Goal: Check status: Check status

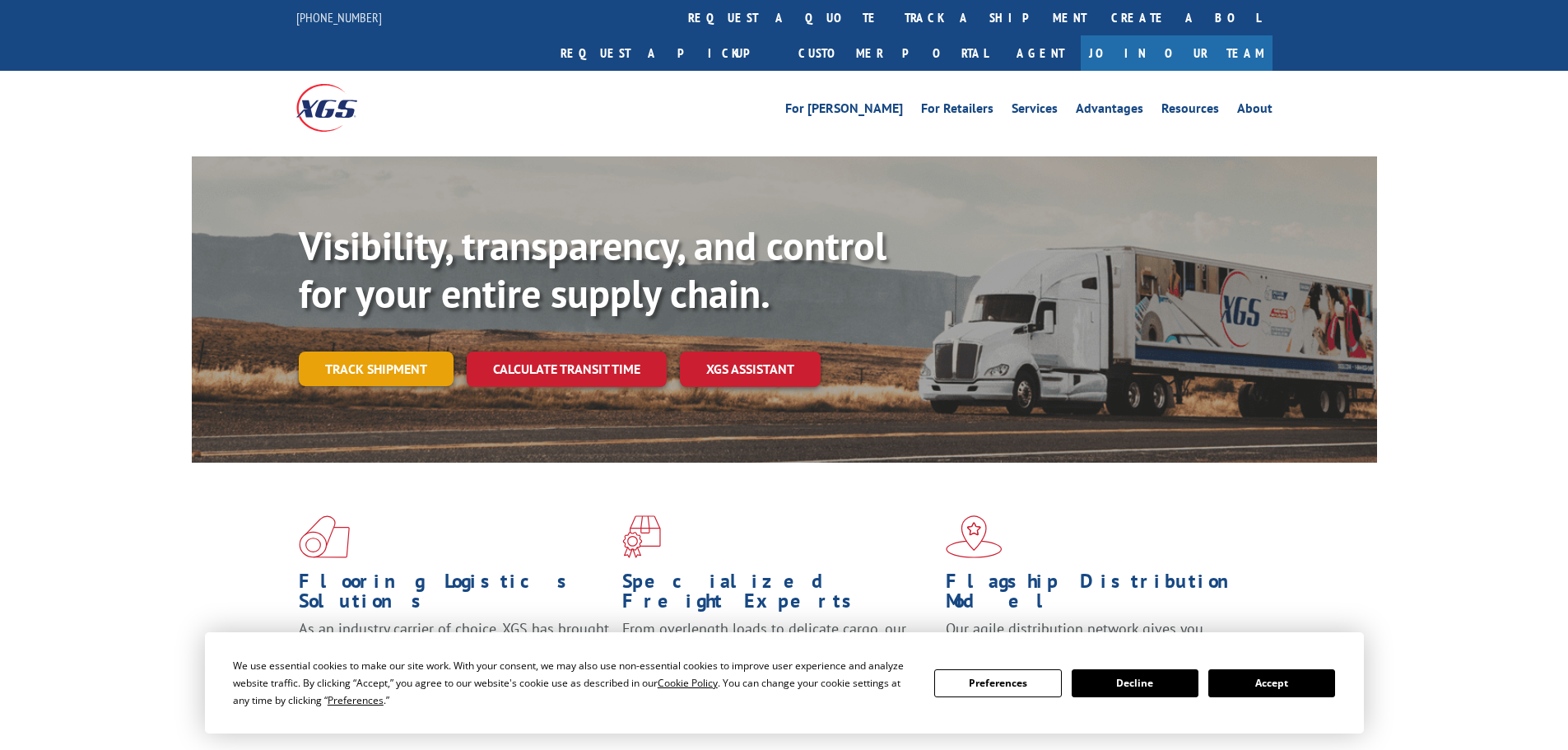
click at [391, 351] on link "Track shipment" at bounding box center [376, 368] width 154 height 35
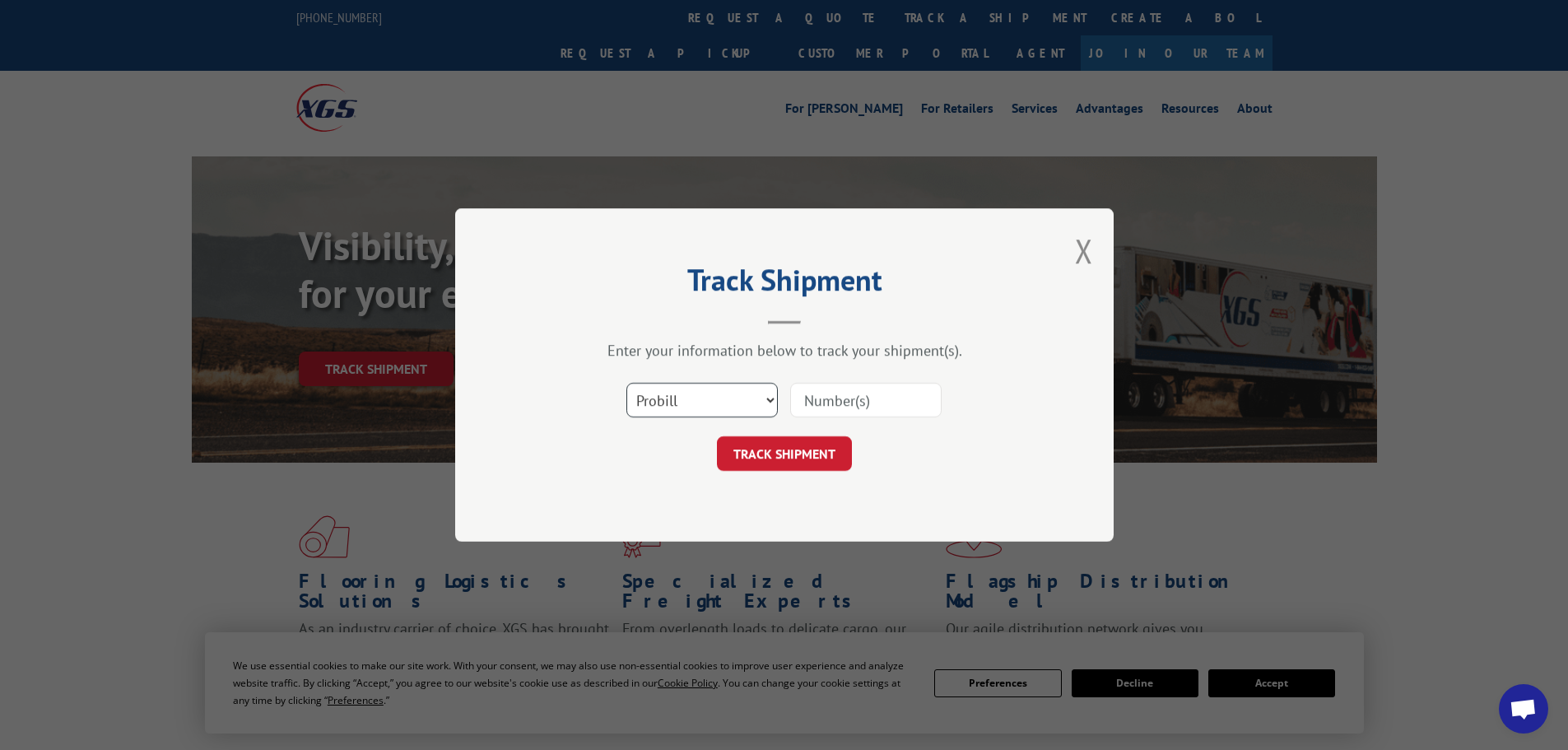
click at [705, 406] on select "Select category... Probill BOL PO" at bounding box center [702, 400] width 151 height 35
select select "bol"
click at [626, 383] on select "Select category... Probill BOL PO" at bounding box center [702, 400] width 151 height 35
click at [860, 395] on input at bounding box center [865, 400] width 151 height 35
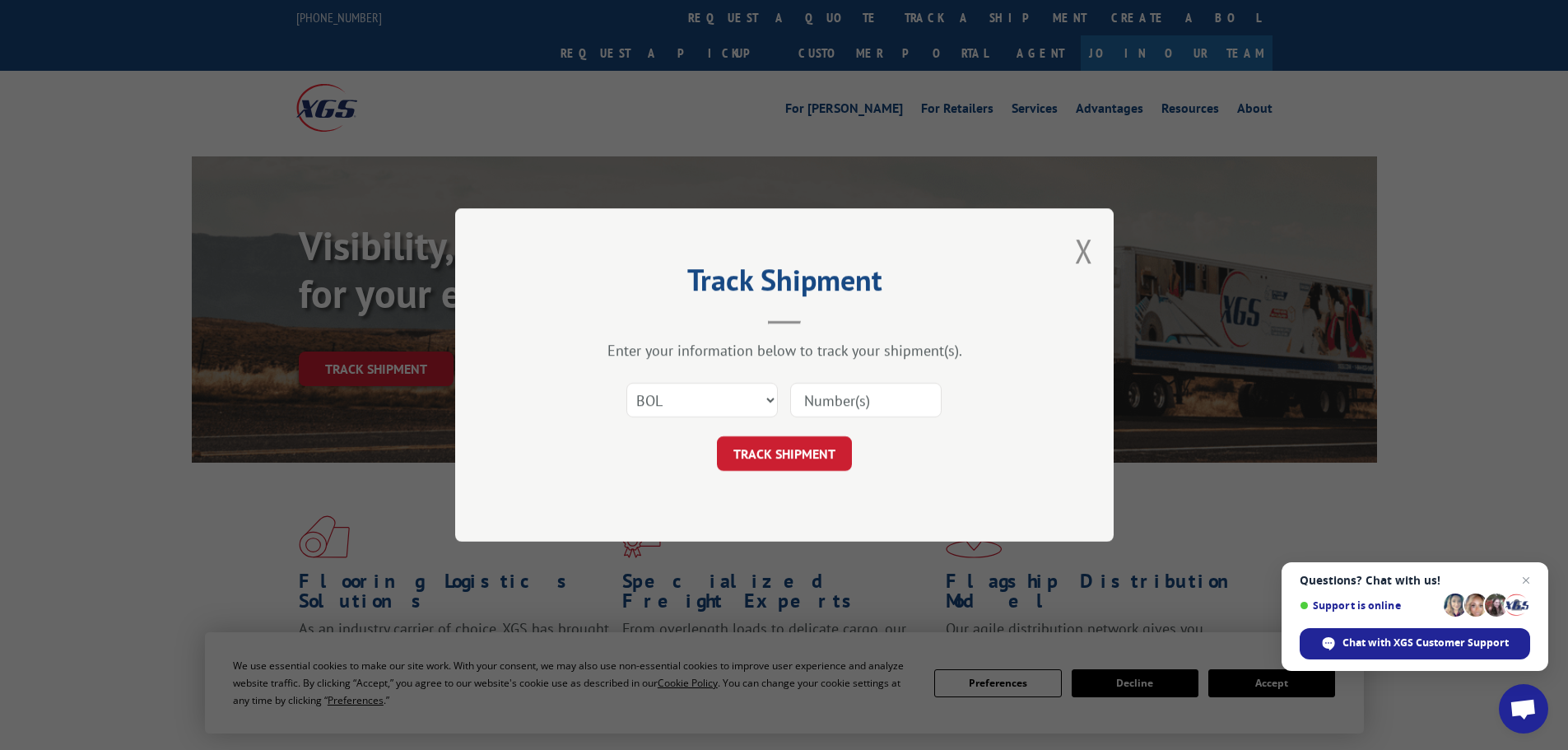
paste input "7016554"
type input "7016554"
click at [828, 444] on button "TRACK SHIPMENT" at bounding box center [784, 453] width 135 height 35
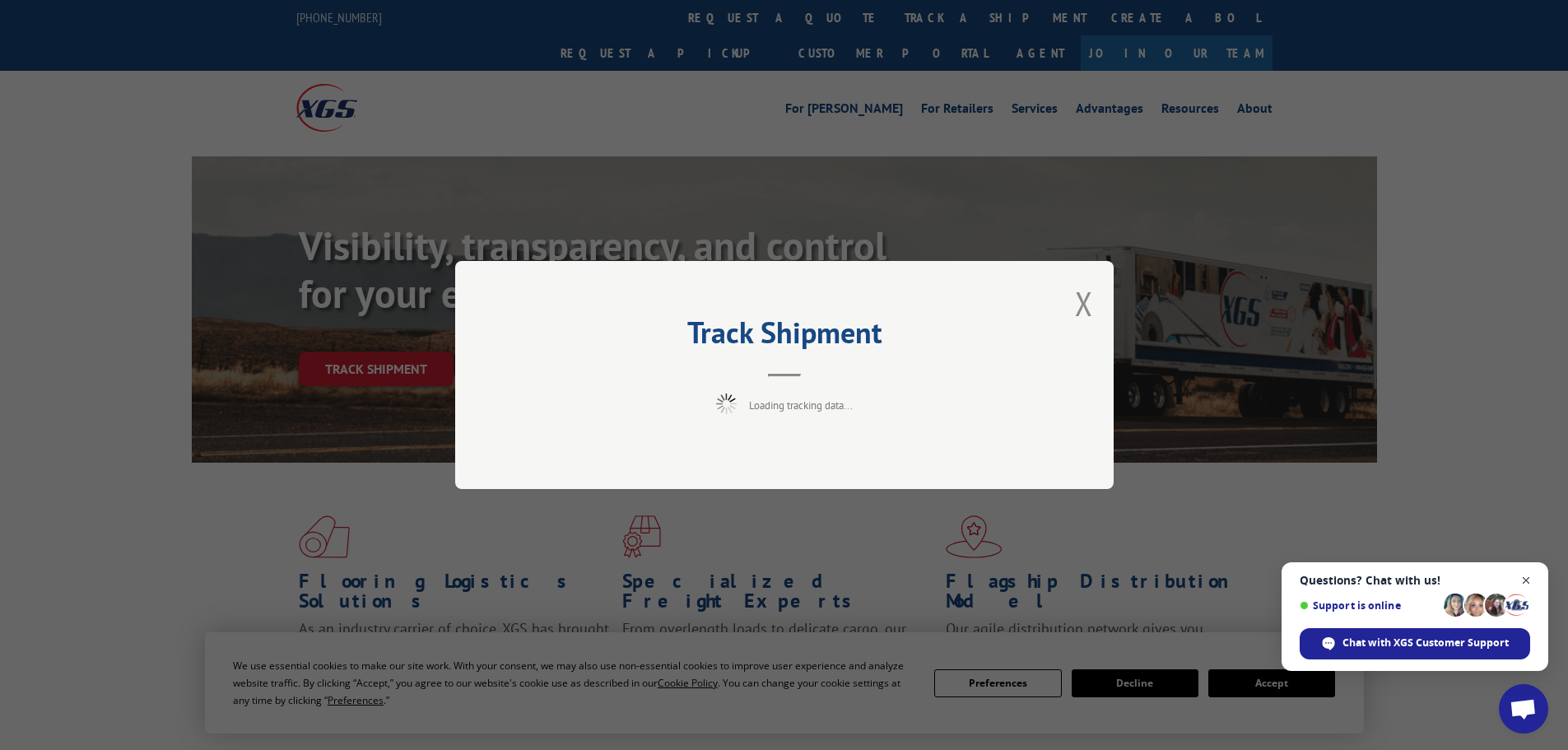
click at [1527, 579] on span "Close chat" at bounding box center [1526, 580] width 20 height 20
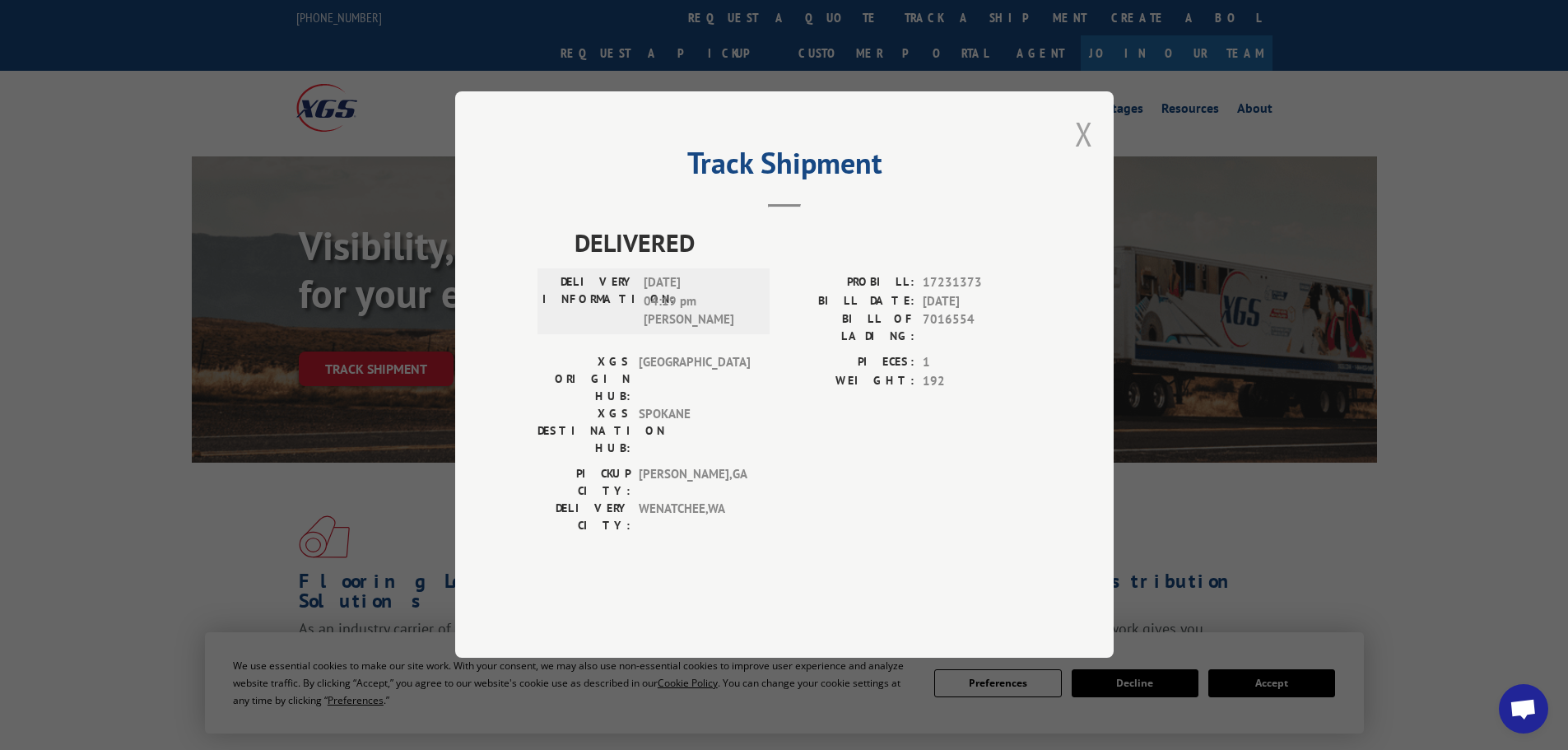
click at [1078, 155] on button "Close modal" at bounding box center [1084, 133] width 18 height 43
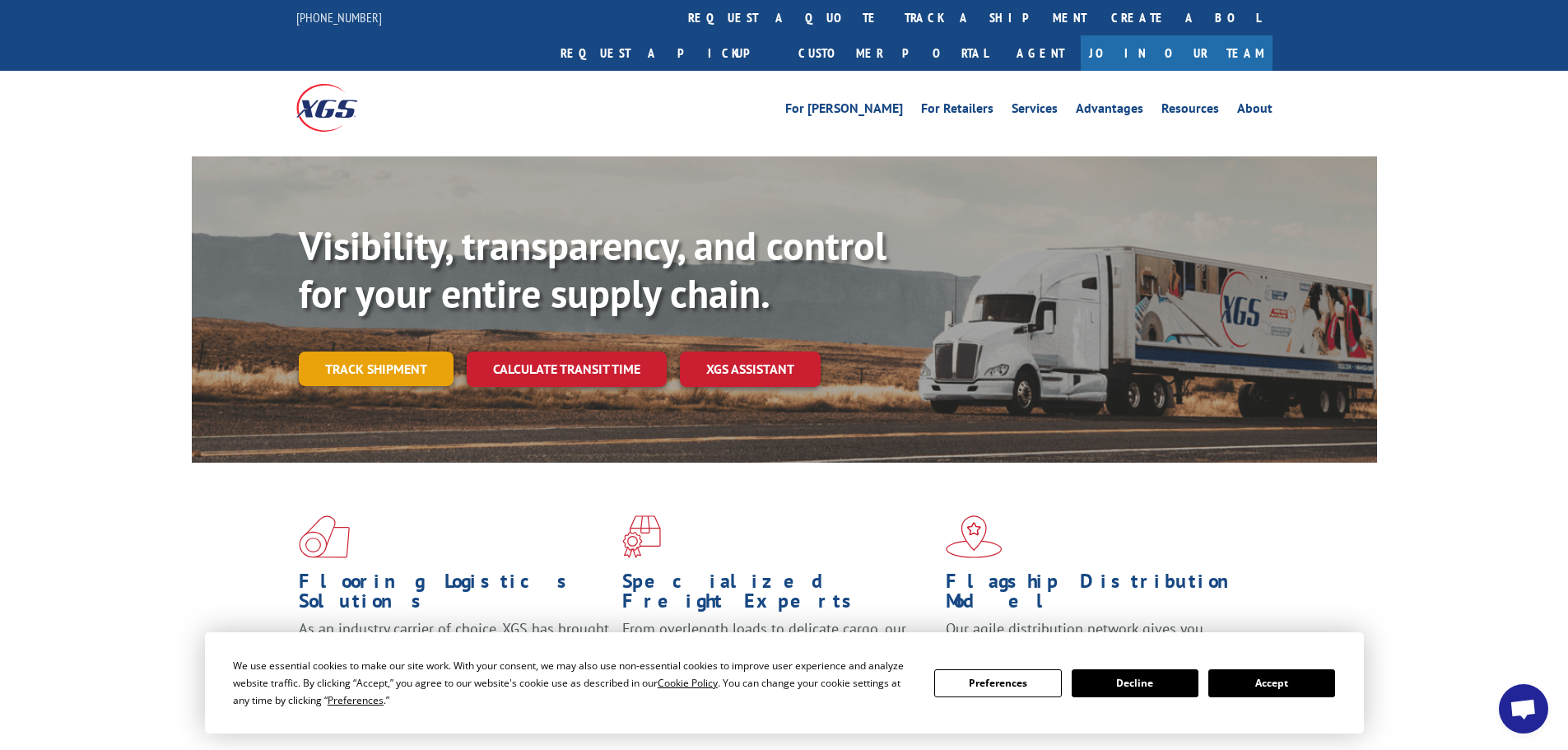
click at [405, 351] on link "Track shipment" at bounding box center [376, 368] width 154 height 35
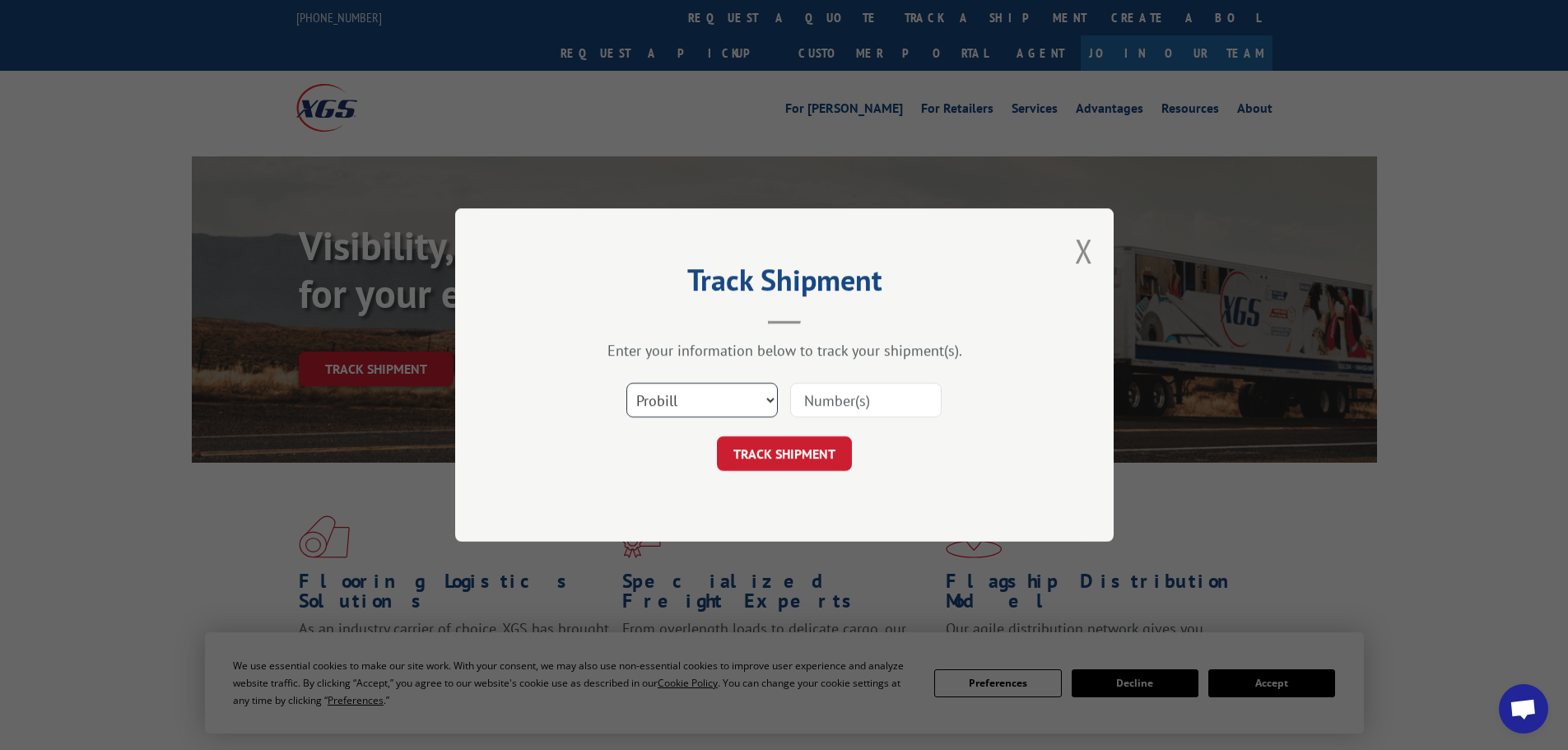
click at [716, 403] on select "Select category... Probill BOL PO" at bounding box center [702, 400] width 151 height 35
select select "bol"
click at [626, 383] on select "Select category... Probill BOL PO" at bounding box center [702, 400] width 151 height 35
click at [830, 384] on input at bounding box center [865, 400] width 151 height 35
paste input "2402857"
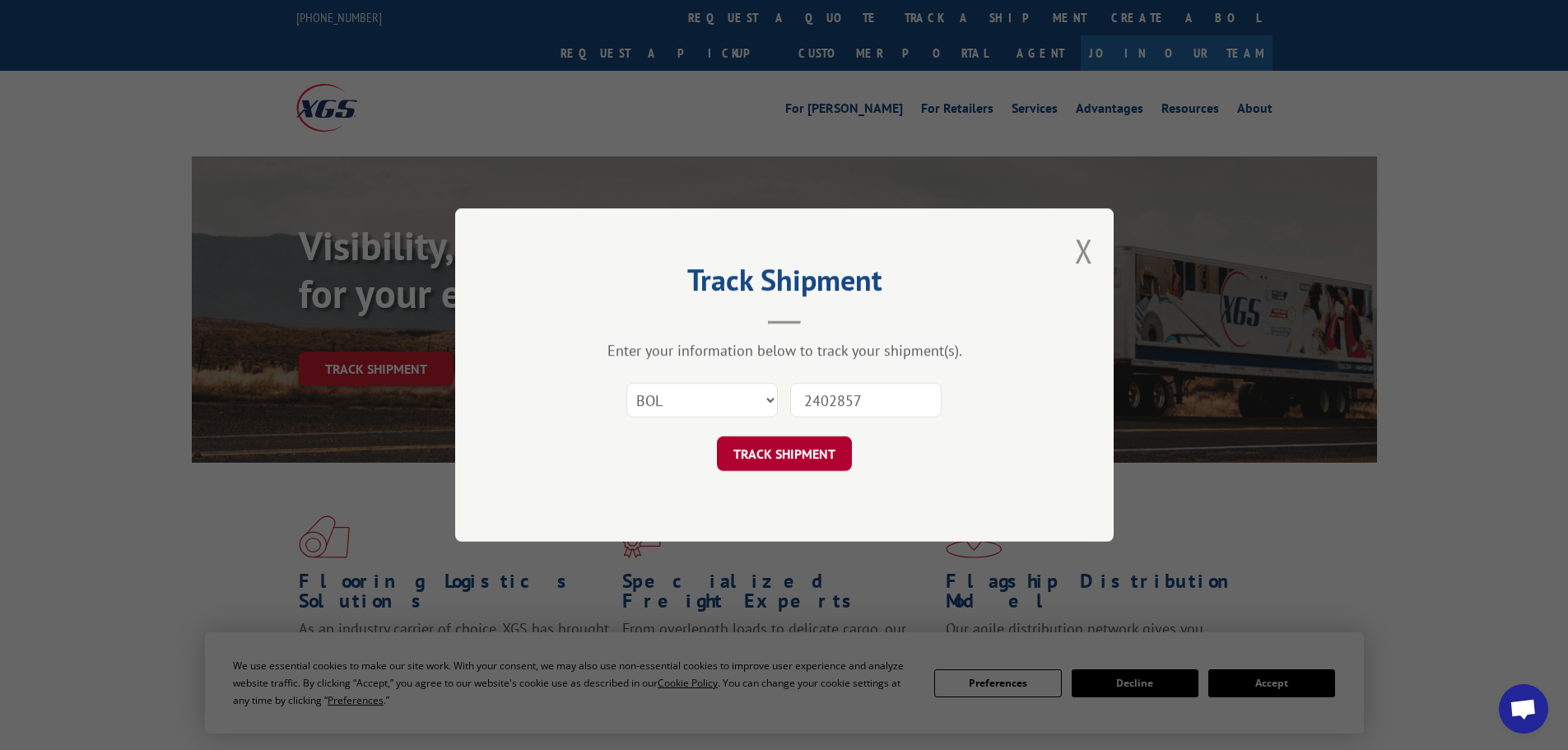
type input "2402857"
click at [826, 451] on button "TRACK SHIPMENT" at bounding box center [784, 453] width 135 height 35
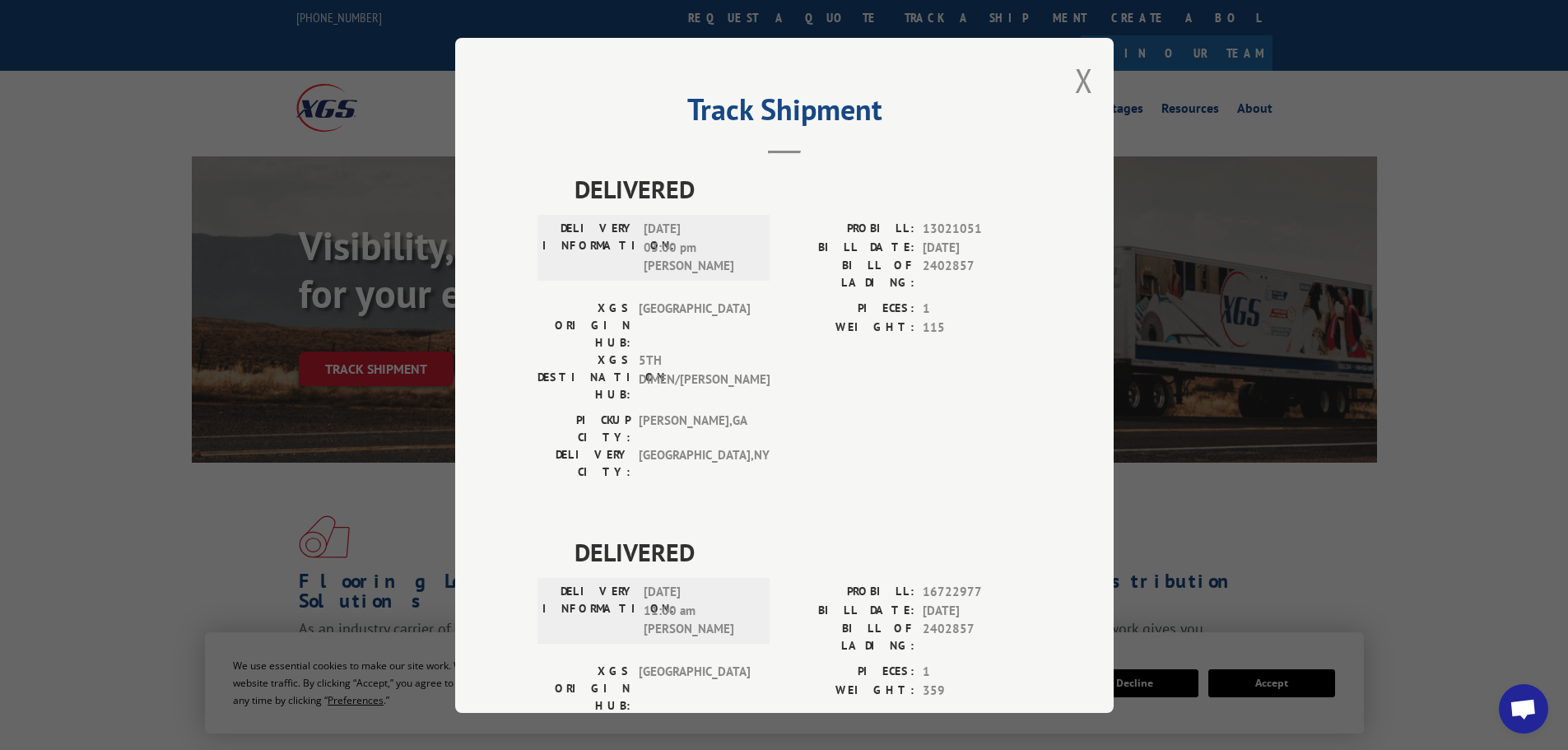
click at [1061, 68] on div "Track Shipment DELIVERED DELIVERY INFORMATION: [DATE] 03:00 pm [PERSON_NAME]: 1…" at bounding box center [784, 375] width 658 height 674
drag, startPoint x: 1065, startPoint y: 67, endPoint x: 1076, endPoint y: 69, distance: 11.2
click at [1071, 68] on div "Track Shipment DELIVERED DELIVERY INFORMATION: [DATE] 03:00 pm [PERSON_NAME]: 1…" at bounding box center [784, 375] width 658 height 674
click at [1076, 69] on button "Close modal" at bounding box center [1084, 80] width 18 height 43
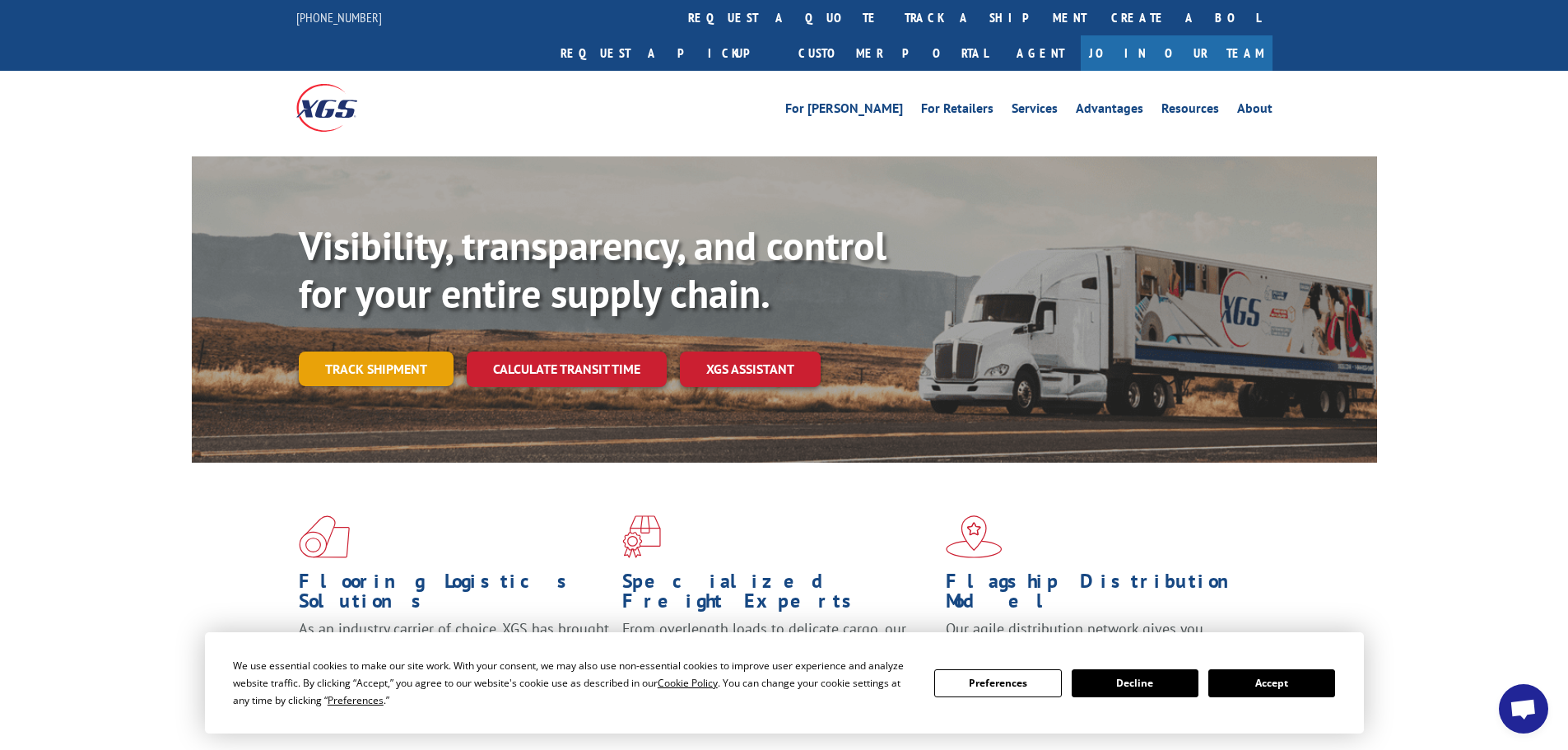
click at [398, 351] on link "Track shipment" at bounding box center [376, 368] width 154 height 35
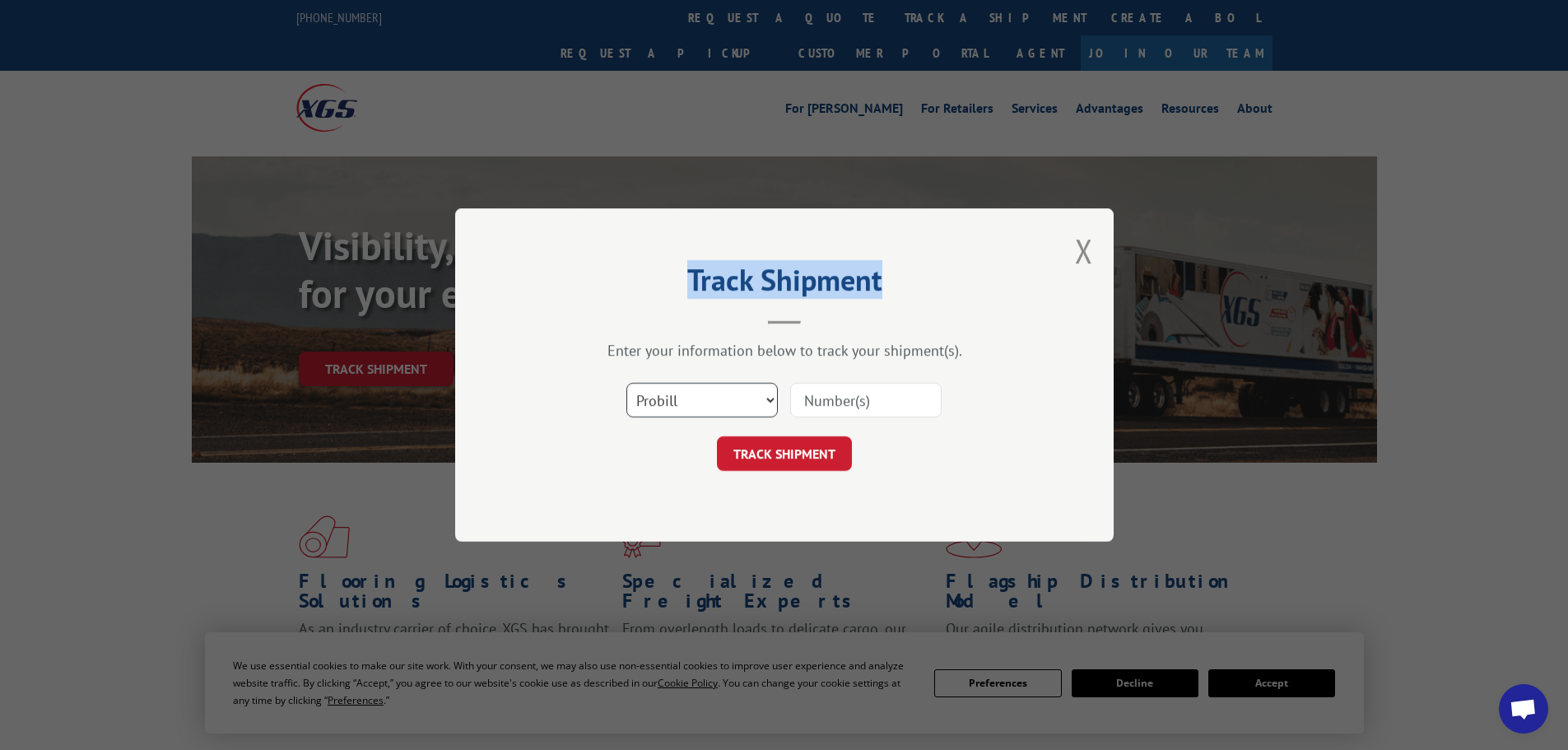
click at [688, 395] on select "Select category... Probill BOL PO" at bounding box center [702, 400] width 151 height 35
select select "bol"
click at [626, 383] on select "Select category... Probill BOL PO" at bounding box center [702, 400] width 151 height 35
click at [831, 405] on input at bounding box center [865, 400] width 151 height 35
paste input "7026530"
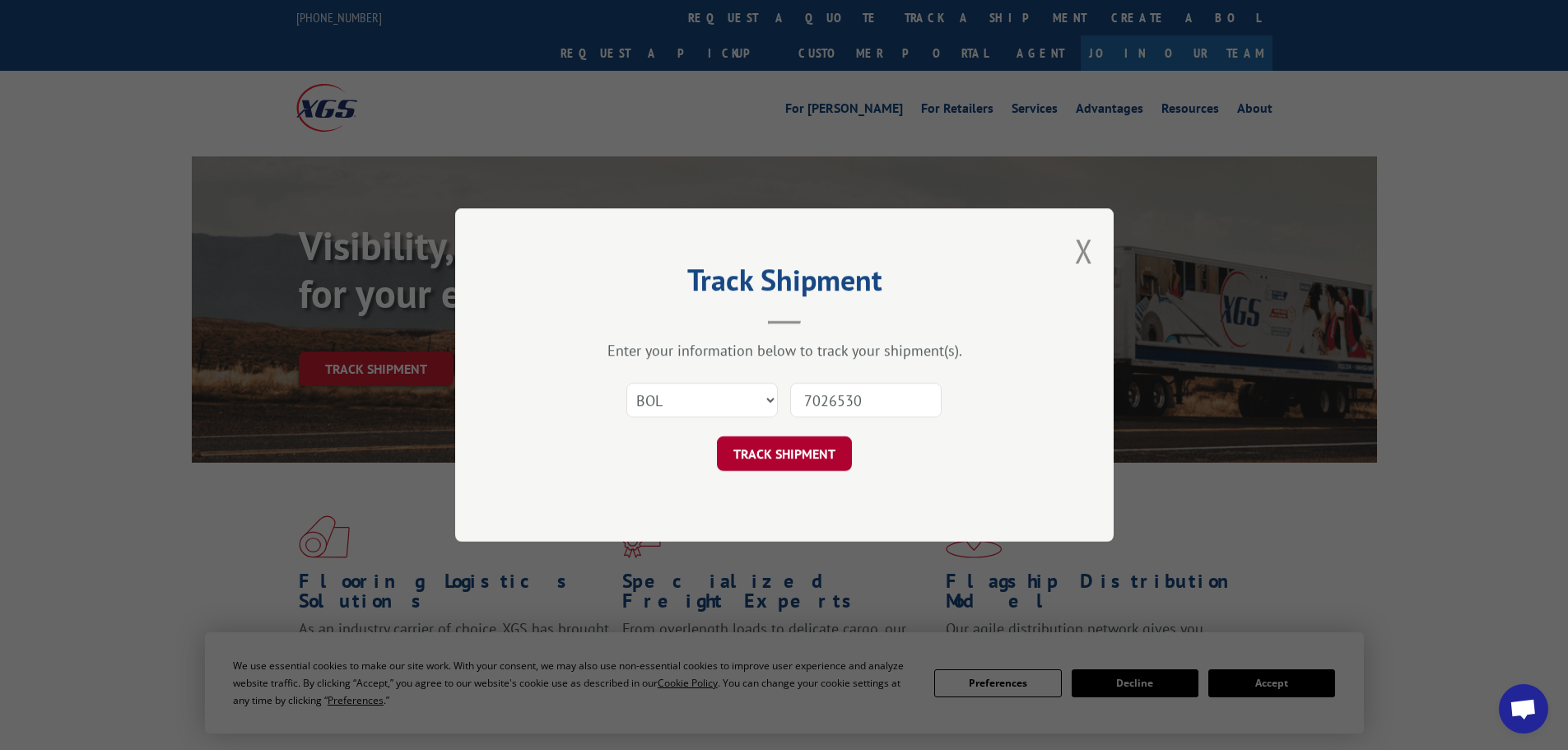
type input "7026530"
click at [806, 445] on button "TRACK SHIPMENT" at bounding box center [784, 453] width 135 height 35
